Goal: Transaction & Acquisition: Subscribe to service/newsletter

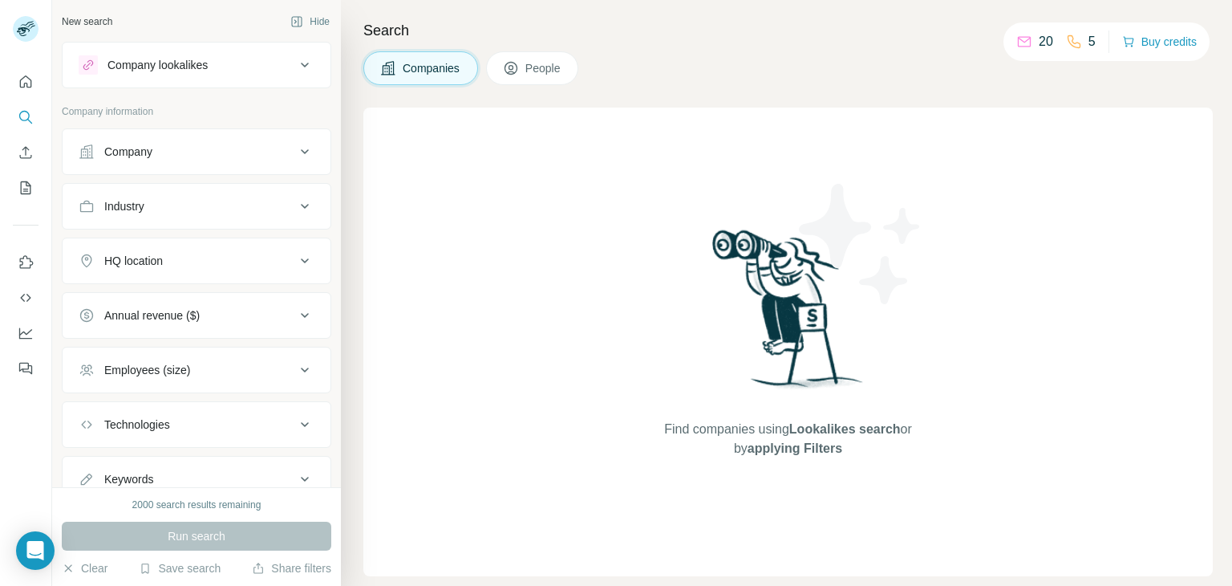
click at [1137, 54] on div "20 5 Buy credits" at bounding box center [1106, 41] width 206 height 39
click at [1161, 43] on button "Buy credits" at bounding box center [1159, 41] width 75 height 22
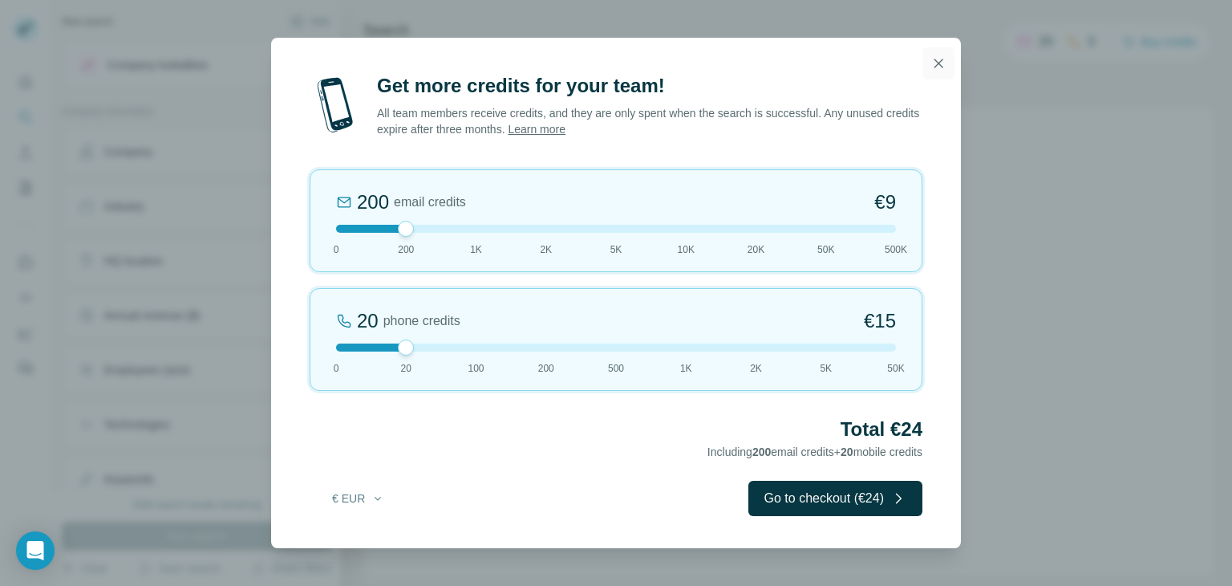
click at [934, 66] on icon "button" at bounding box center [938, 63] width 16 height 16
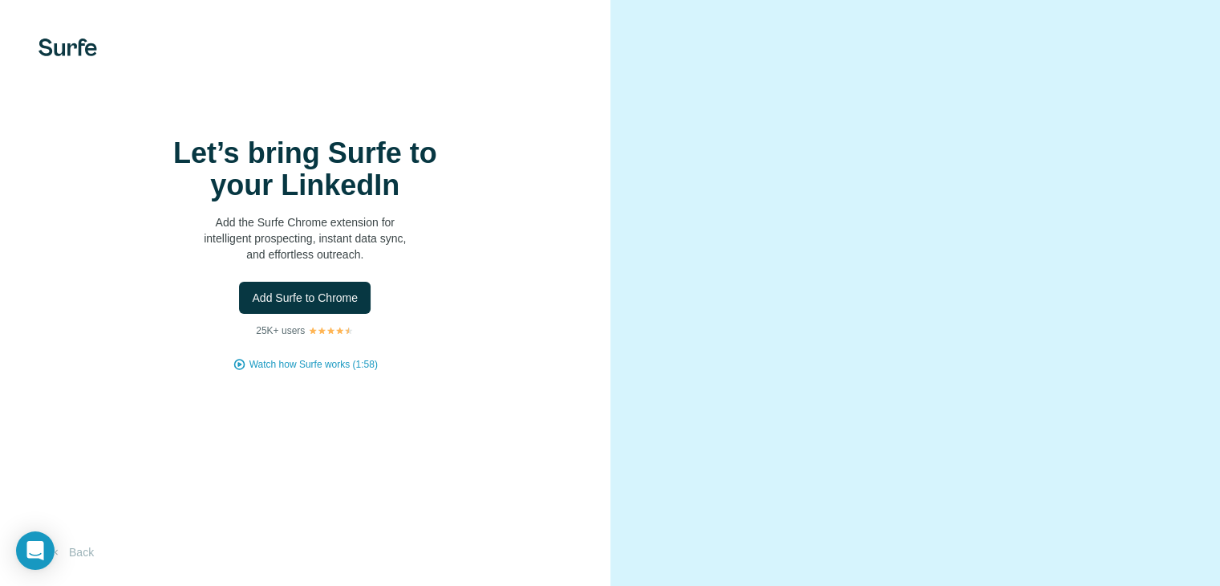
click at [68, 55] on img at bounding box center [68, 48] width 59 height 18
click at [39, 537] on div "Open Intercom Messenger" at bounding box center [35, 550] width 43 height 43
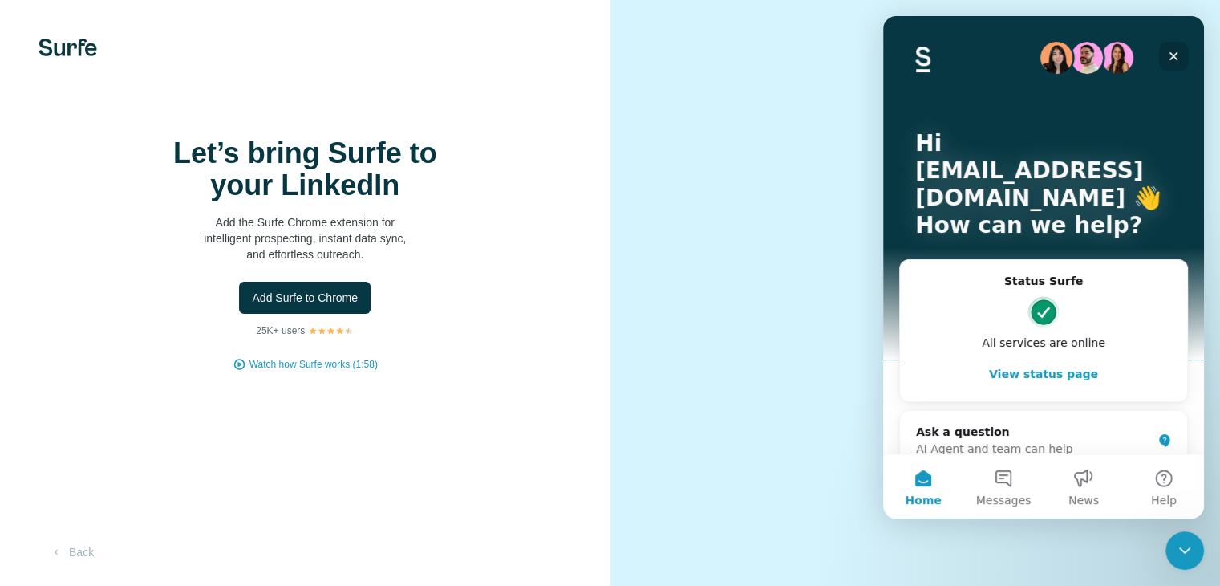
click at [1173, 58] on icon "Close" at bounding box center [1173, 56] width 13 height 13
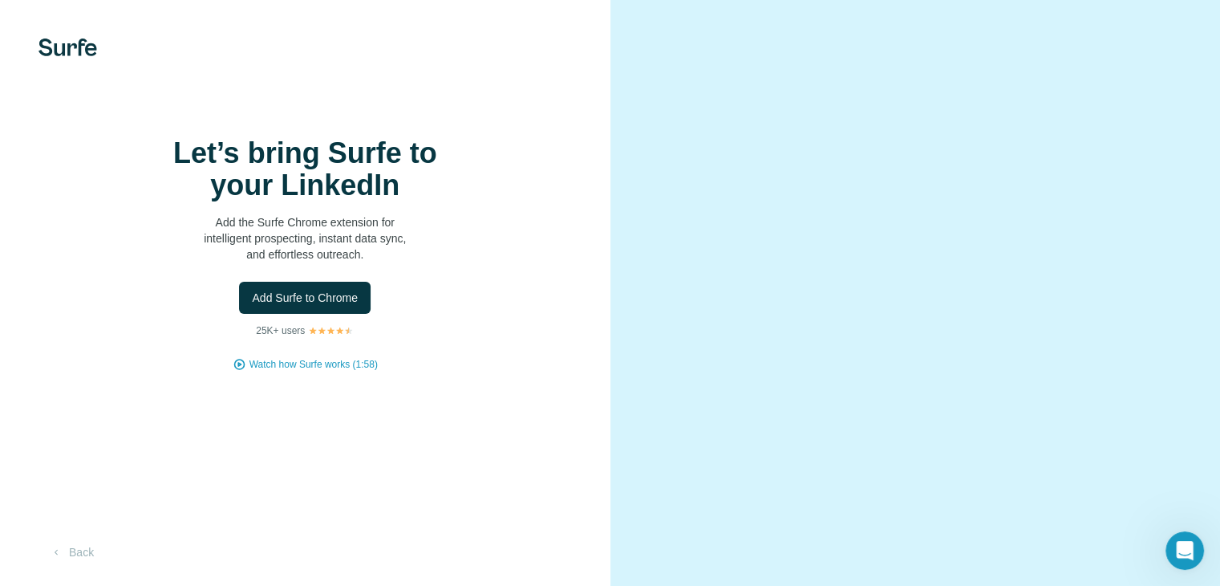
click at [67, 55] on img at bounding box center [68, 48] width 59 height 18
click at [330, 306] on span "Add Surfe to Chrome" at bounding box center [305, 298] width 106 height 16
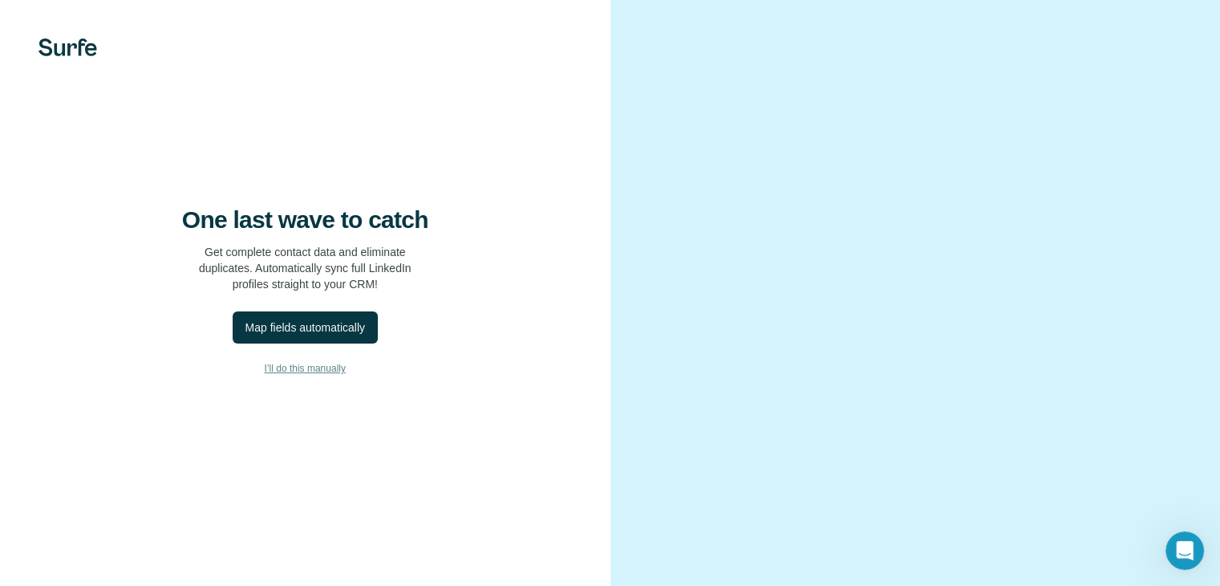
click at [334, 375] on span "I’ll do this manually" at bounding box center [305, 368] width 81 height 14
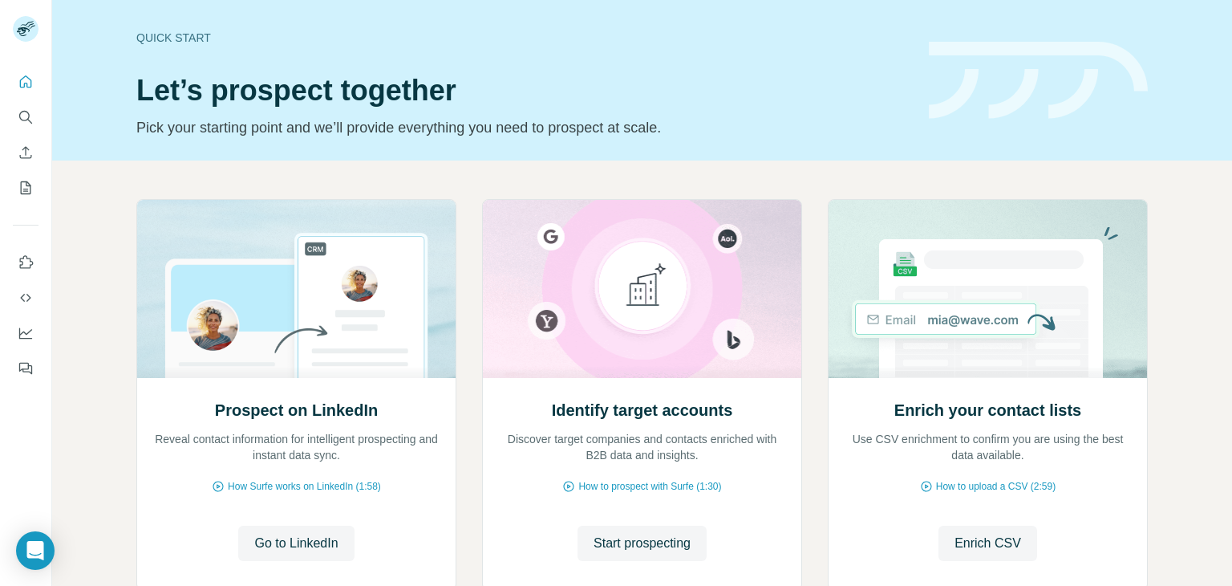
click at [172, 35] on div "Quick start" at bounding box center [522, 38] width 773 height 16
click at [24, 91] on button "Quick start" at bounding box center [26, 81] width 26 height 29
click at [28, 294] on icon "Use Surfe API" at bounding box center [25, 298] width 10 height 8
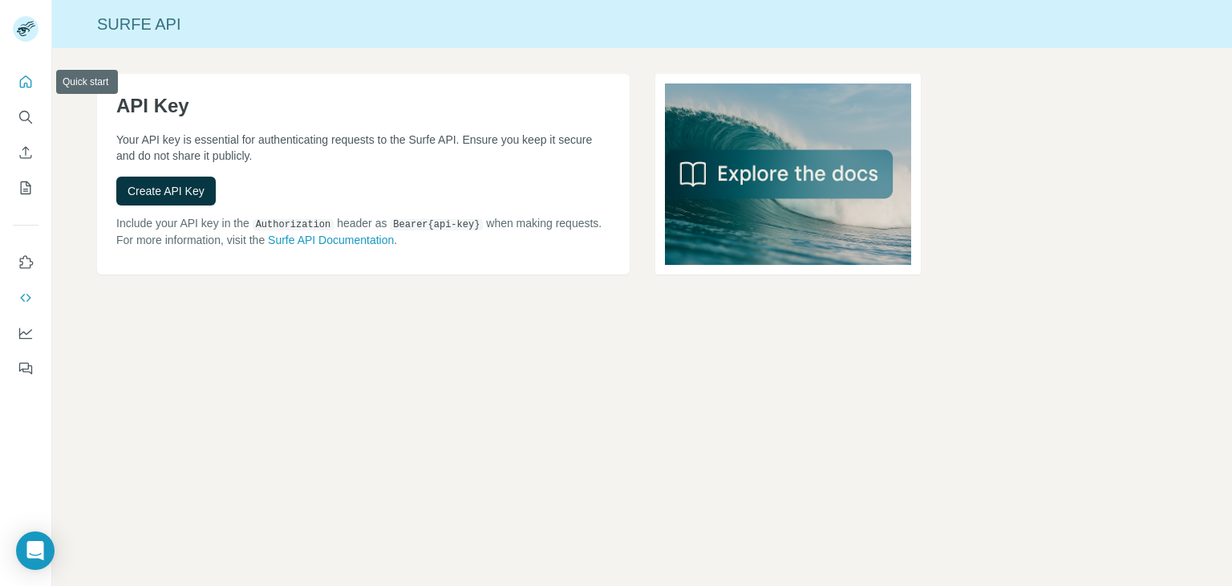
click at [22, 74] on icon "Quick start" at bounding box center [26, 82] width 16 height 16
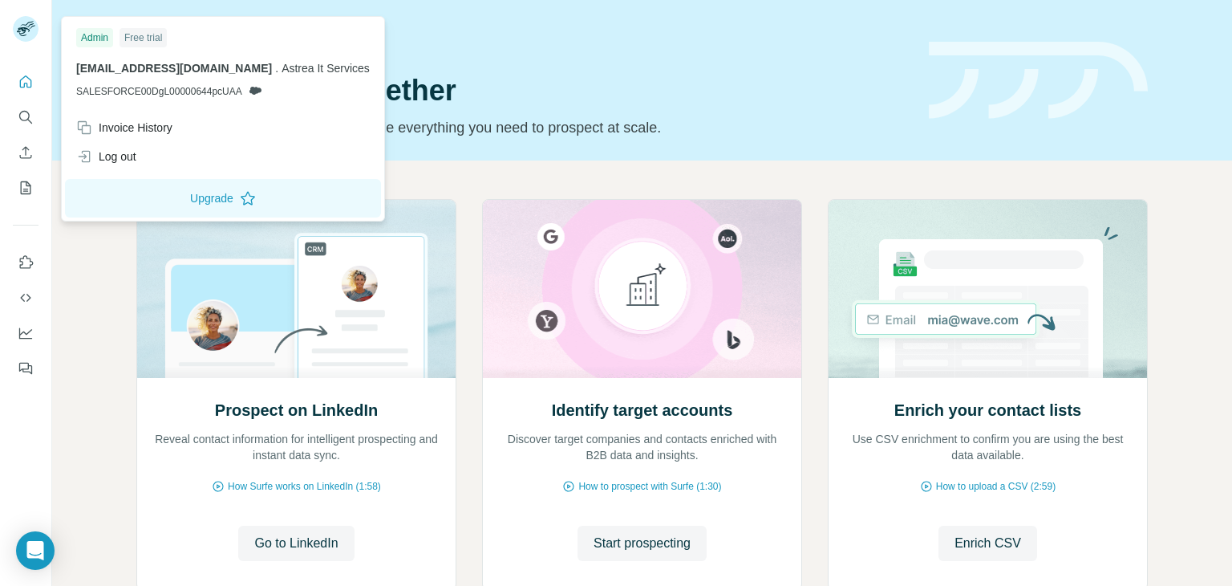
click at [19, 31] on icon at bounding box center [23, 31] width 13 height 9
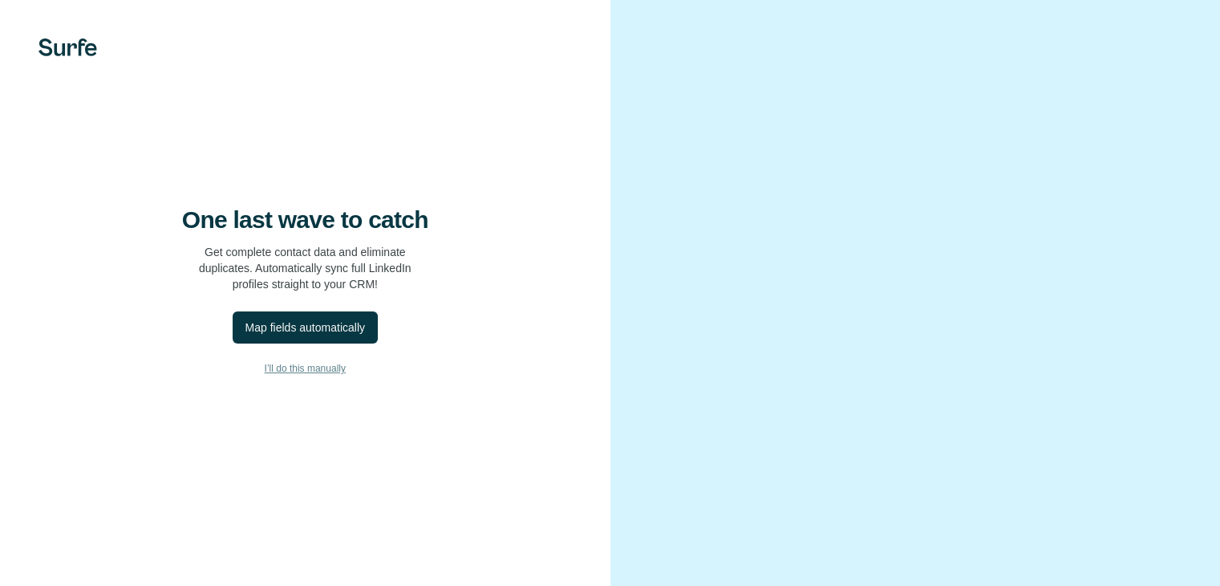
click at [302, 375] on span "I’ll do this manually" at bounding box center [305, 368] width 81 height 14
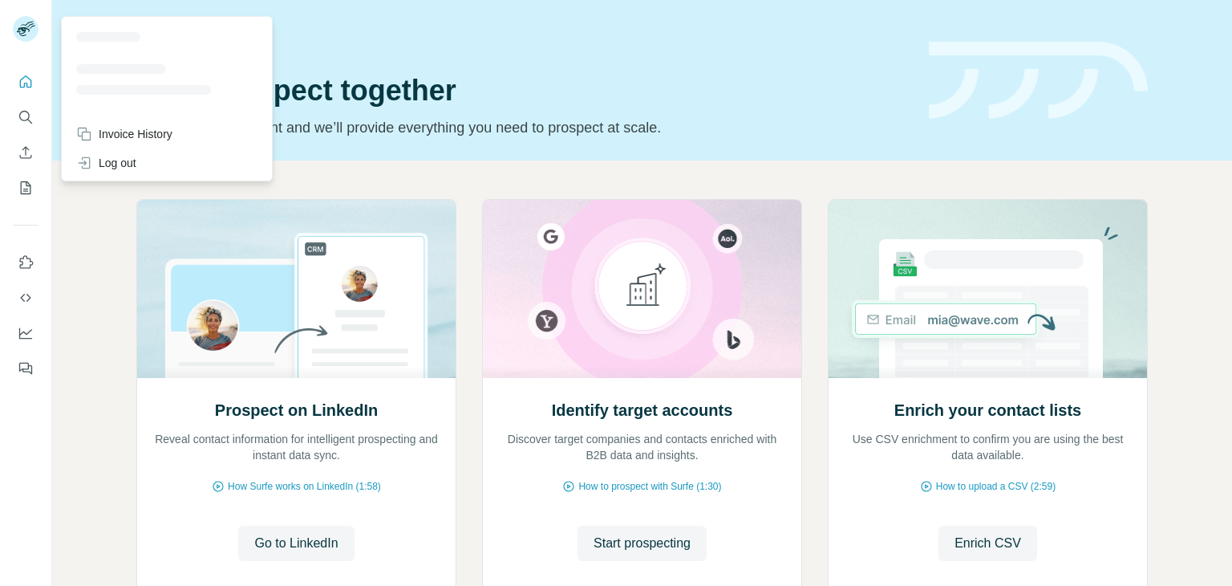
click at [35, 29] on rect at bounding box center [26, 29] width 26 height 26
click at [127, 164] on div "Log out" at bounding box center [106, 163] width 60 height 16
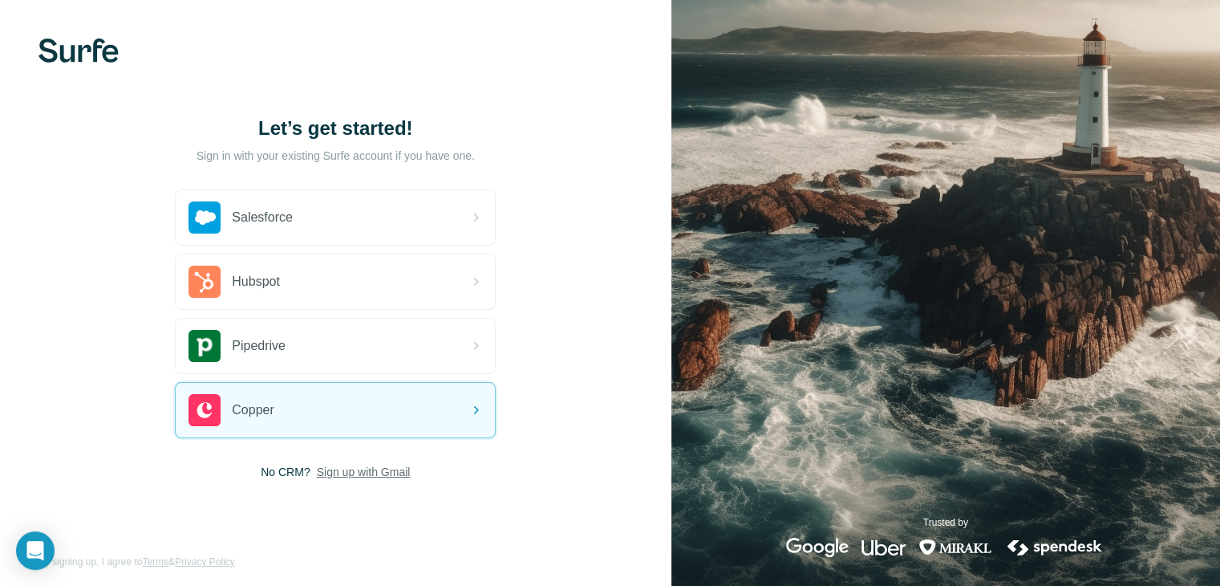
click at [360, 472] on span "Sign up with Gmail" at bounding box center [364, 472] width 94 height 16
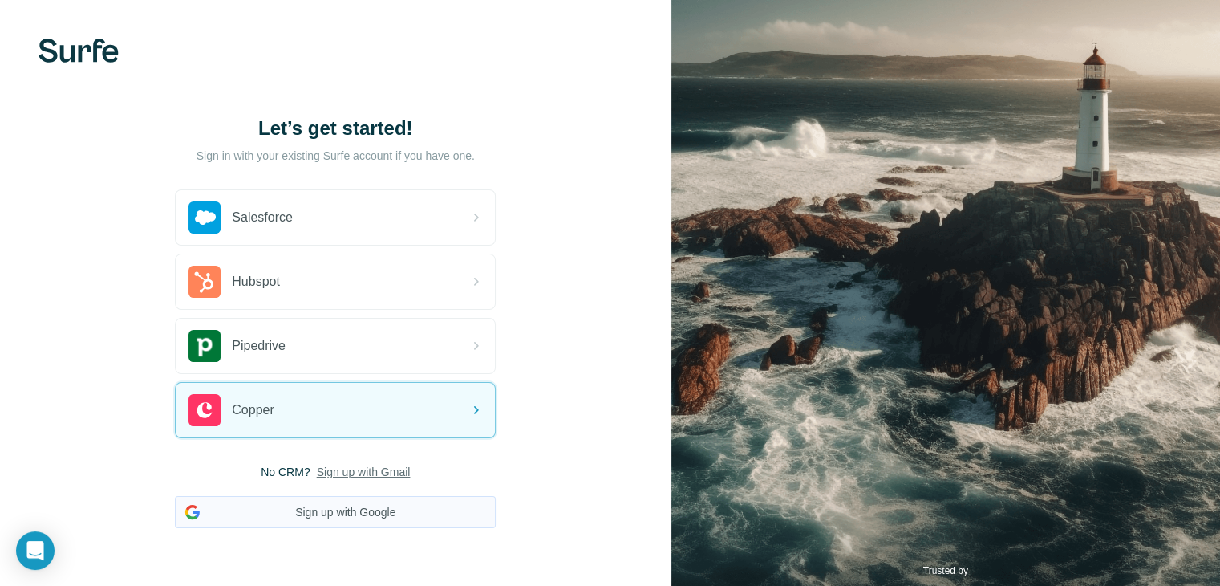
click at [334, 518] on button "Sign up with Google" at bounding box center [335, 512] width 321 height 32
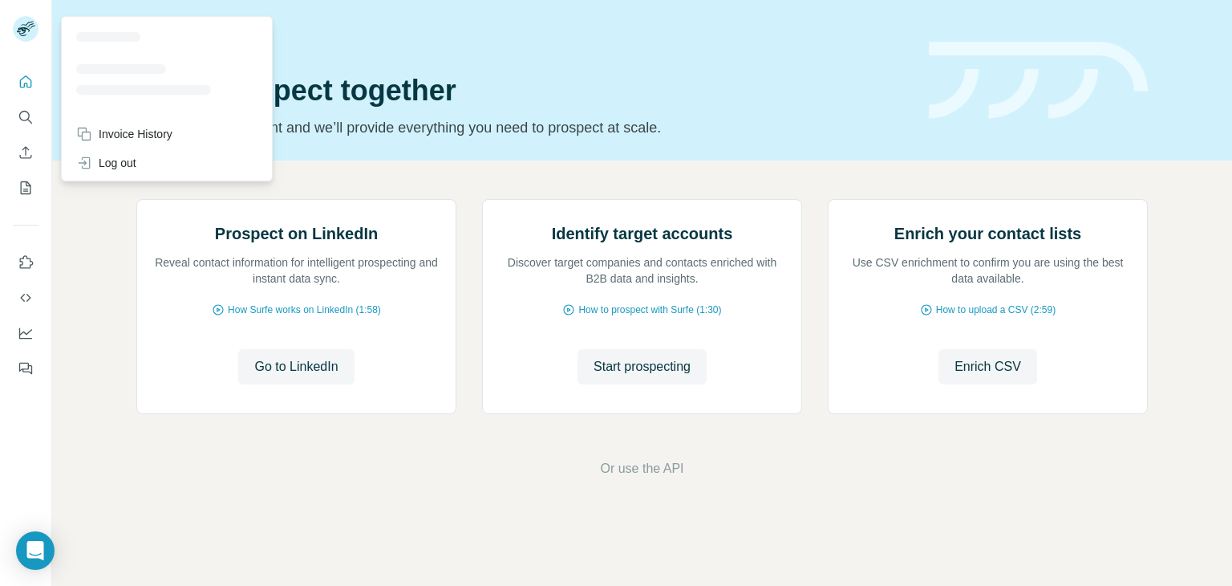
click at [32, 30] on rect at bounding box center [26, 29] width 26 height 26
click at [343, 168] on div "Prospect on LinkedIn Reveal contact information for intelligent prospecting and…" at bounding box center [642, 338] width 1180 height 356
click at [22, 30] on icon at bounding box center [23, 31] width 13 height 9
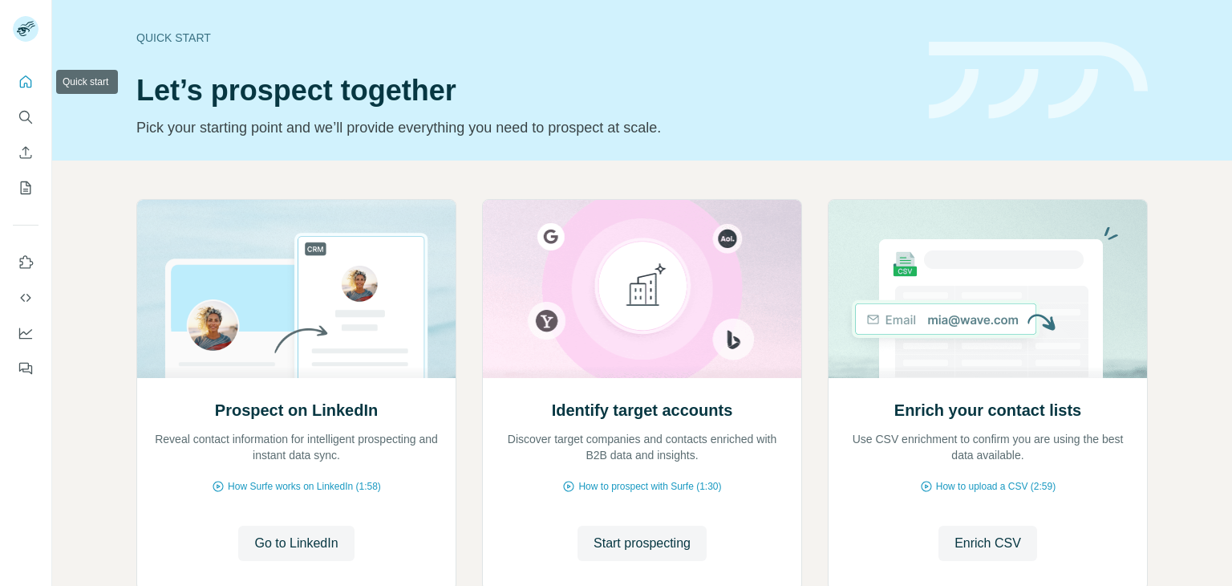
click at [22, 83] on icon "Quick start" at bounding box center [26, 82] width 16 height 16
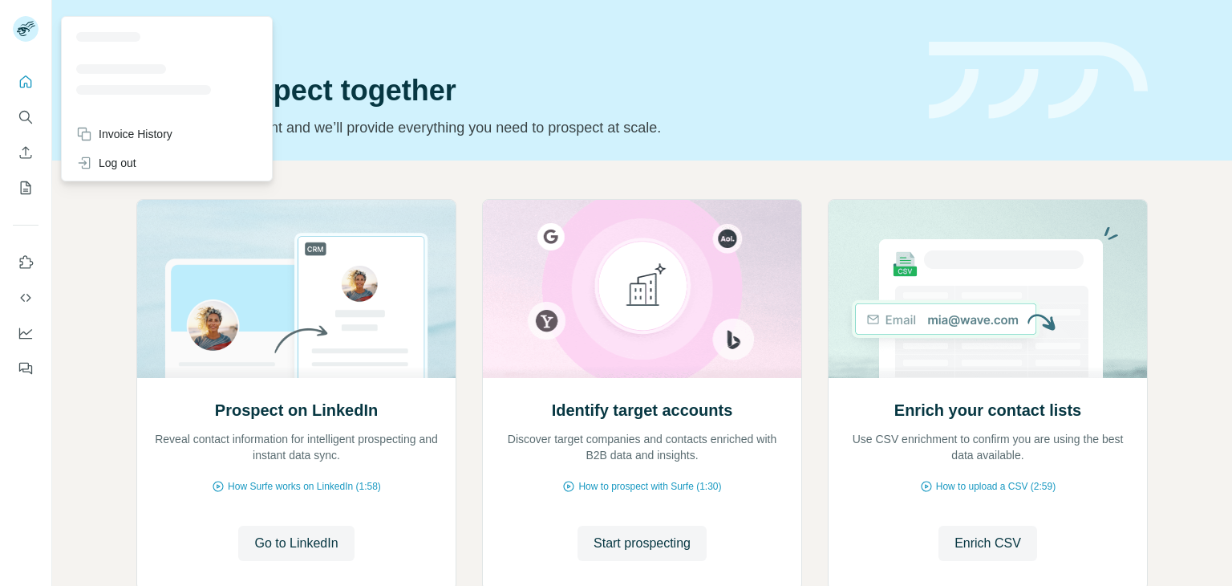
click at [16, 33] on rect at bounding box center [26, 29] width 26 height 26
click at [1012, 137] on header "Quick start Let’s prospect together Pick your starting point and we’ll provide …" at bounding box center [641, 80] width 1011 height 117
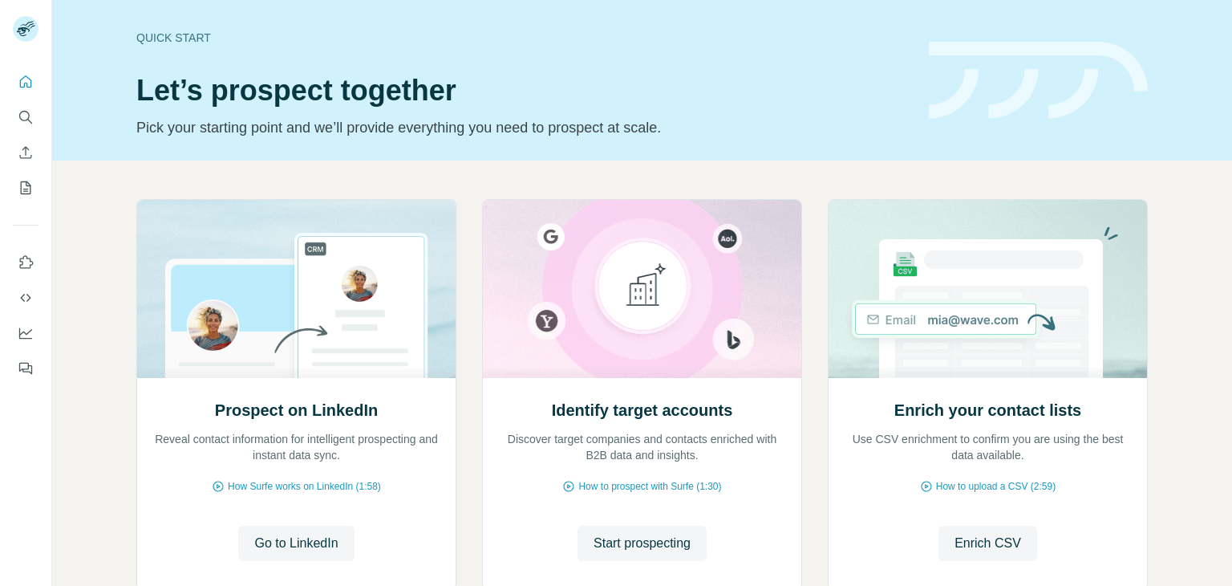
click at [179, 35] on div "Quick start" at bounding box center [522, 38] width 773 height 16
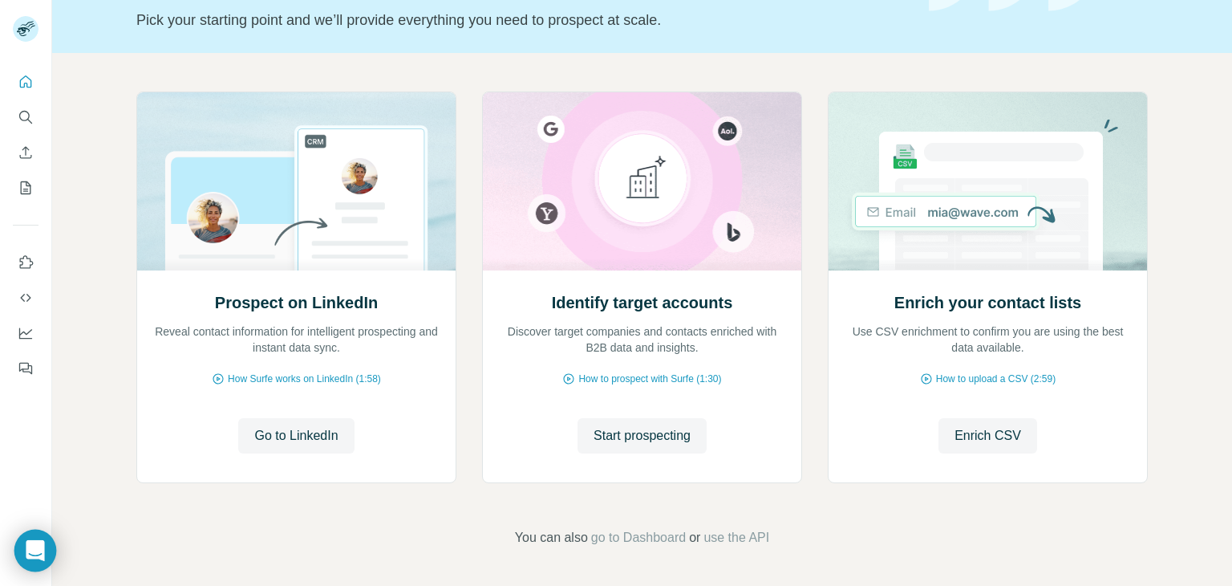
click at [40, 549] on icon "Open Intercom Messenger" at bounding box center [35, 550] width 18 height 21
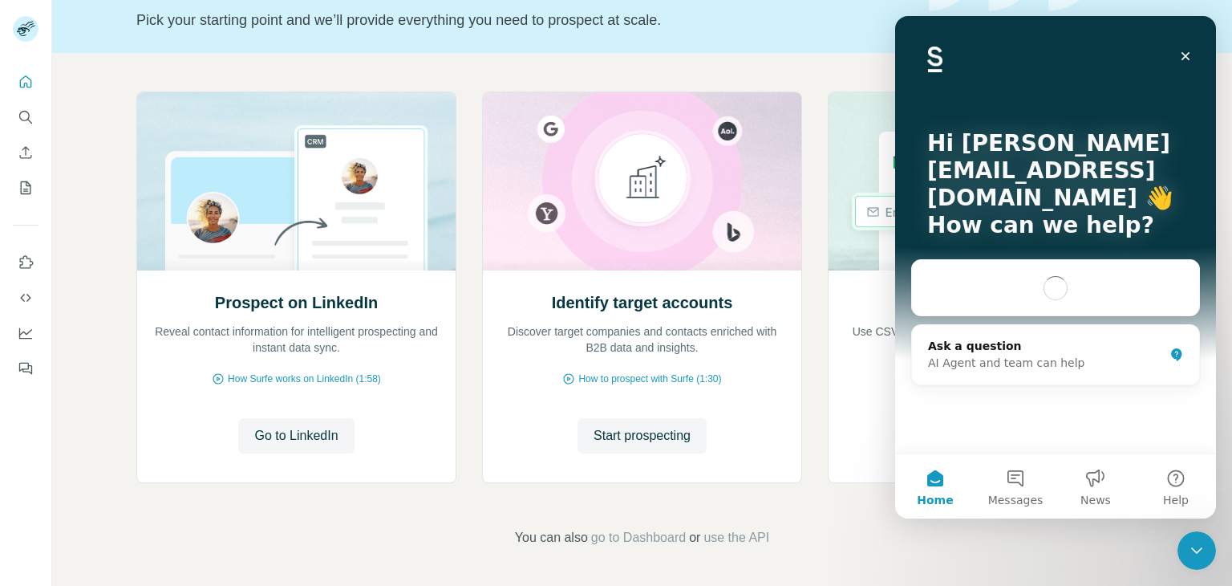
scroll to position [0, 0]
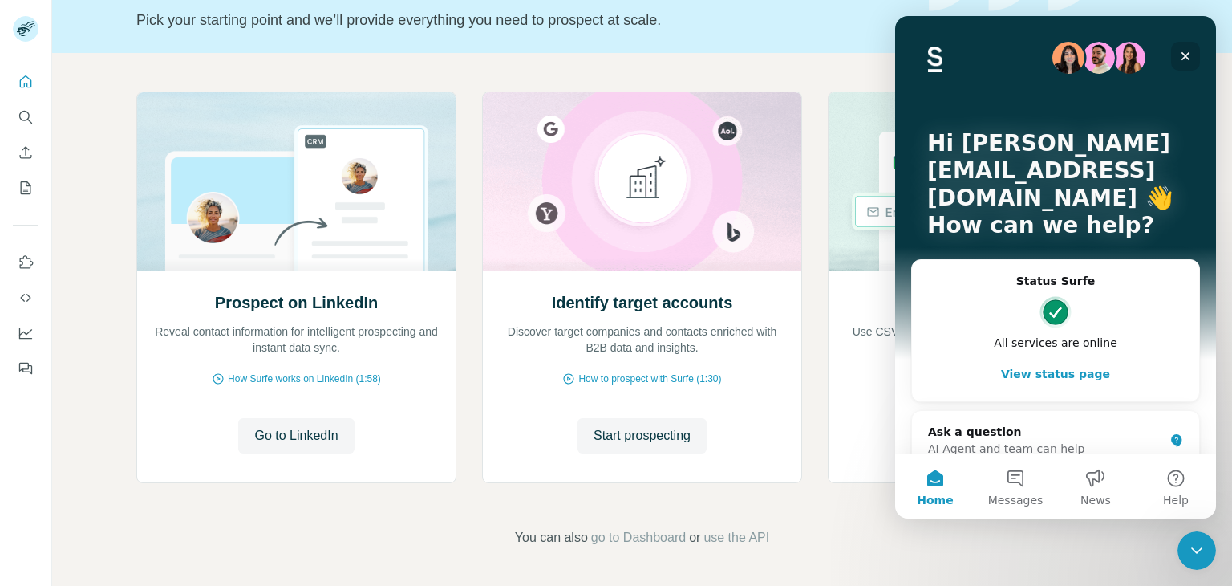
click at [1185, 59] on icon "Close" at bounding box center [1185, 56] width 13 height 13
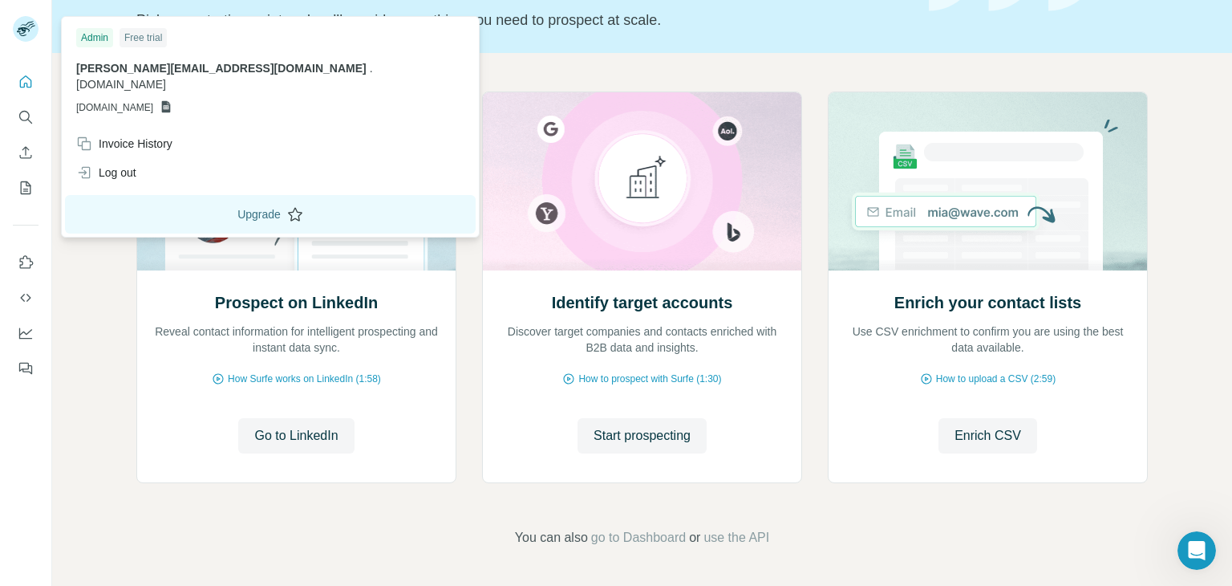
click at [160, 195] on button "Upgrade" at bounding box center [270, 214] width 411 height 39
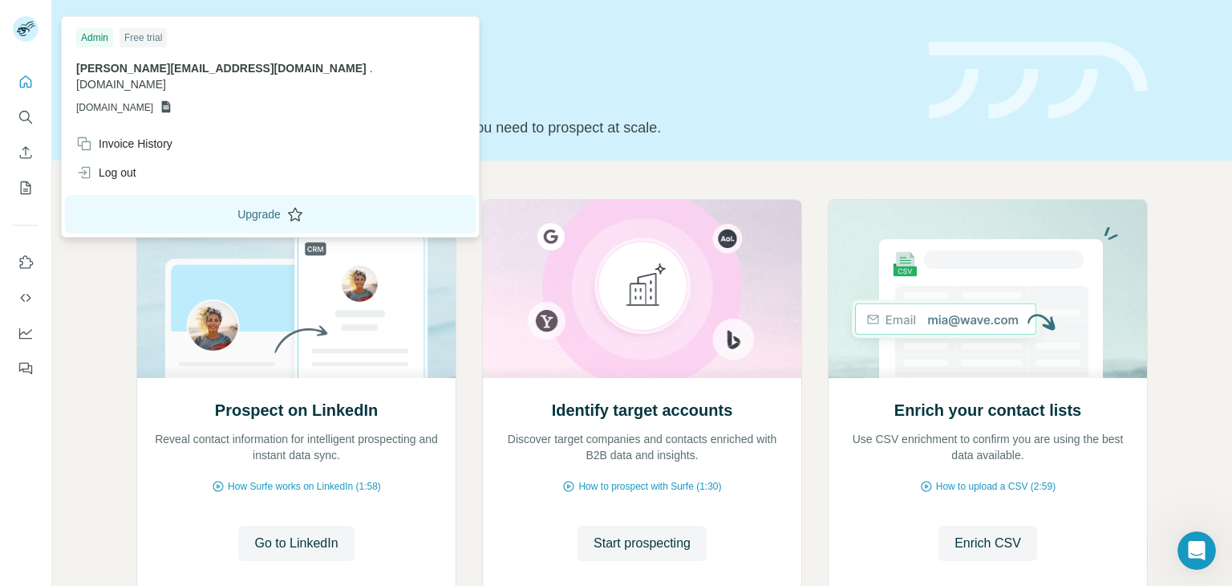
click at [147, 195] on button "Upgrade" at bounding box center [270, 214] width 411 height 39
click at [26, 34] on img at bounding box center [26, 29] width 26 height 26
click at [163, 201] on button "Upgrade" at bounding box center [270, 214] width 411 height 39
